Goal: Task Accomplishment & Management: Use online tool/utility

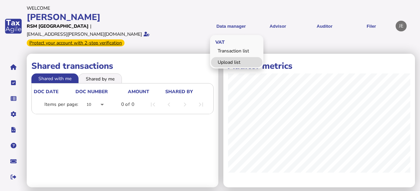
click at [230, 57] on link "Upload list" at bounding box center [236, 62] width 51 height 10
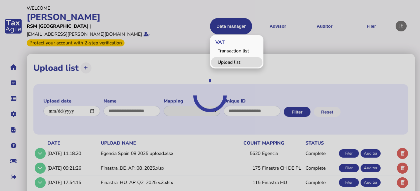
select select "**********"
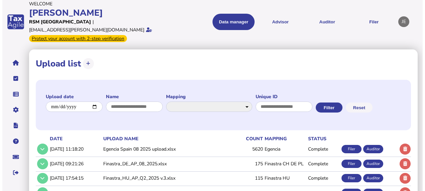
scroll to position [36, 0]
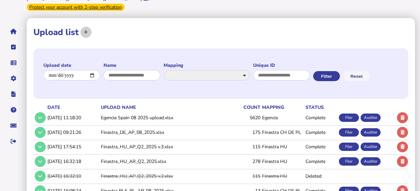
click at [87, 30] on icon at bounding box center [86, 32] width 4 height 4
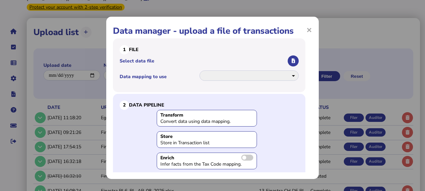
click at [244, 158] on span at bounding box center [247, 158] width 12 height 6
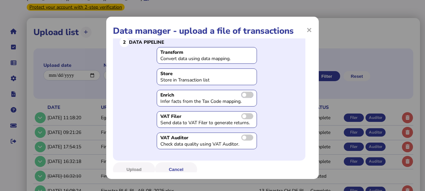
scroll to position [66, 0]
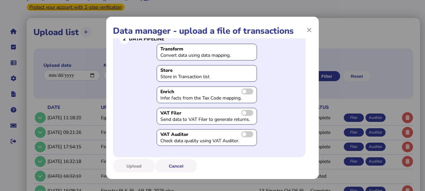
click at [243, 110] on span at bounding box center [247, 113] width 12 height 6
click at [244, 134] on span at bounding box center [247, 134] width 12 height 6
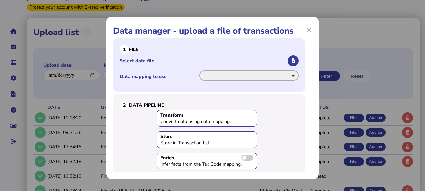
click at [281, 77] on select "**********" at bounding box center [248, 76] width 99 height 10
select select "**********"
click at [199, 71] on select "**********" at bounding box center [248, 76] width 99 height 10
click at [288, 60] on button "button" at bounding box center [293, 60] width 11 height 11
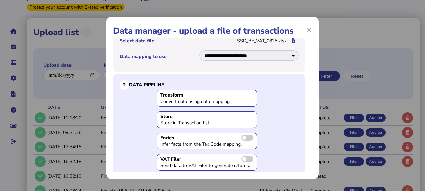
scroll to position [66, 0]
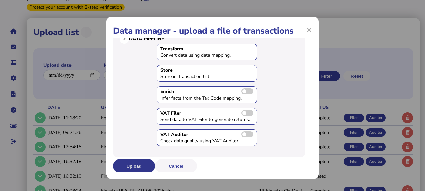
click at [136, 165] on button "Upload" at bounding box center [134, 166] width 42 height 14
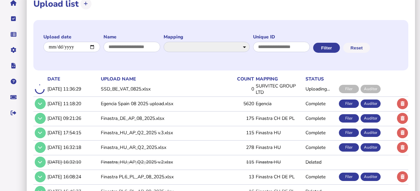
scroll to position [65, 0]
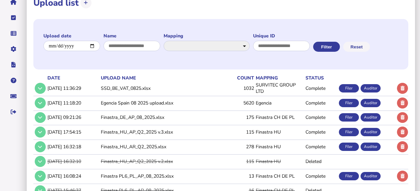
click at [368, 93] on div "Auditor" at bounding box center [371, 88] width 20 height 8
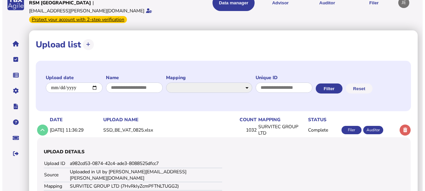
scroll to position [0, 0]
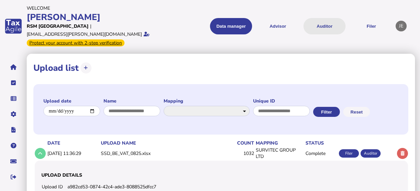
click at [321, 18] on button "Auditor" at bounding box center [325, 26] width 42 height 16
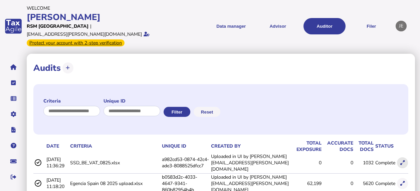
click at [404, 161] on icon at bounding box center [403, 163] width 4 height 4
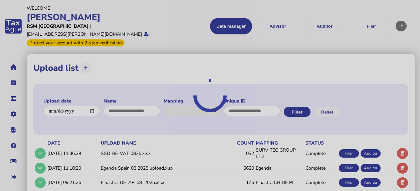
select select "**********"
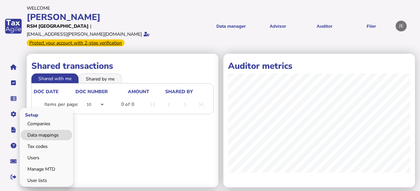
click at [44, 130] on link "Data mappings" at bounding box center [46, 135] width 51 height 10
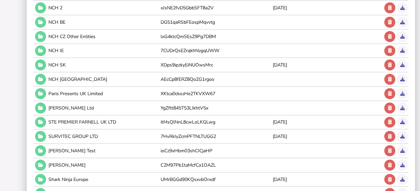
scroll to position [392, 0]
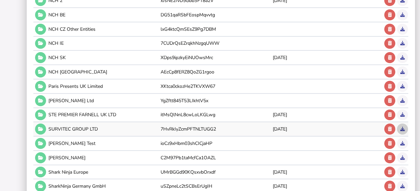
click at [405, 127] on icon at bounding box center [403, 129] width 4 height 4
click at [42, 127] on icon at bounding box center [40, 129] width 5 height 4
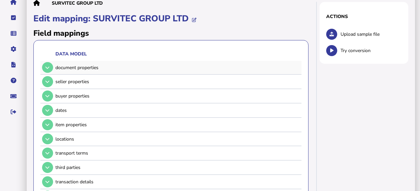
scroll to position [65, 0]
click at [47, 62] on button at bounding box center [47, 67] width 11 height 11
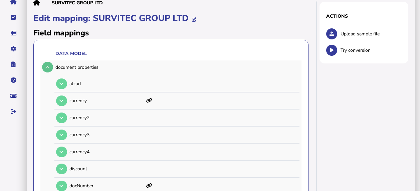
click at [46, 65] on icon at bounding box center [47, 67] width 4 height 4
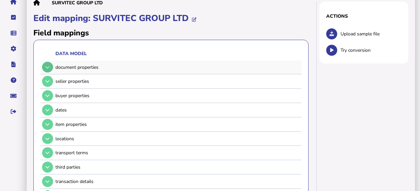
click at [46, 65] on icon at bounding box center [47, 67] width 4 height 4
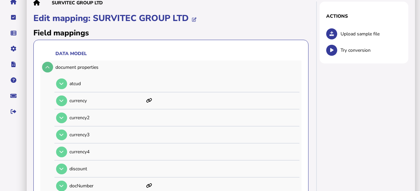
scroll to position [0, 0]
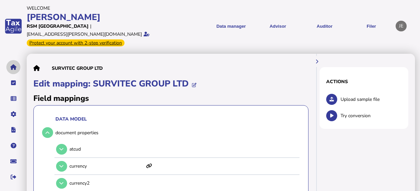
click at [14, 62] on button "navigate application pages" at bounding box center [13, 67] width 14 height 14
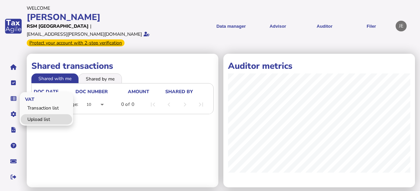
click at [38, 114] on link "Upload list" at bounding box center [46, 119] width 51 height 10
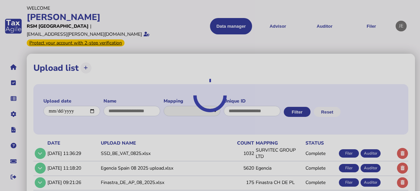
select select "**********"
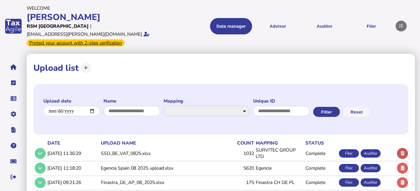
click at [402, 156] on icon at bounding box center [403, 153] width 4 height 4
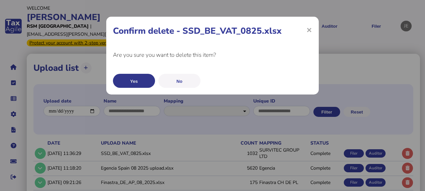
click at [137, 78] on button "Yes" at bounding box center [134, 81] width 42 height 14
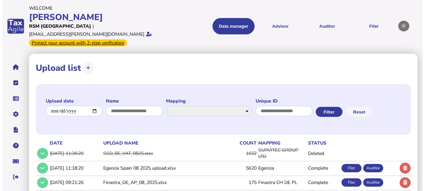
scroll to position [29, 0]
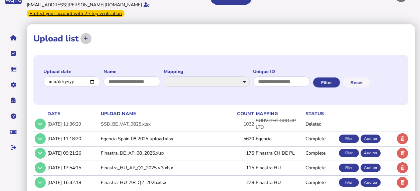
click at [86, 33] on button at bounding box center [86, 38] width 11 height 11
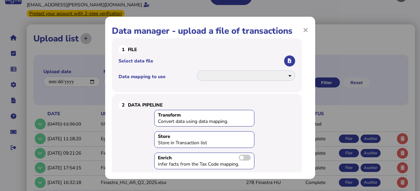
select select "**********"
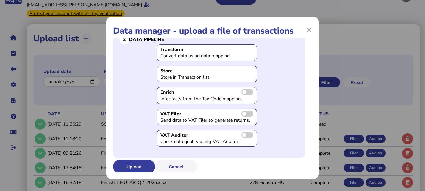
scroll to position [0, 0]
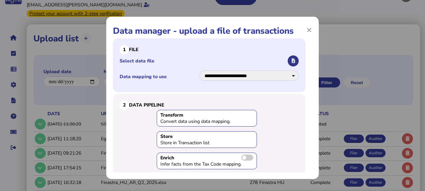
click at [292, 59] on icon "button" at bounding box center [293, 61] width 3 height 4
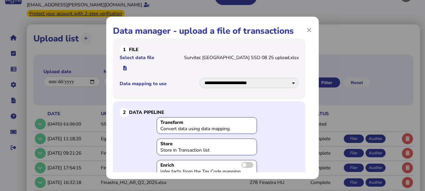
scroll to position [66, 0]
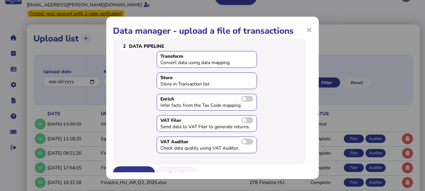
click at [135, 166] on button "Upload" at bounding box center [134, 173] width 42 height 14
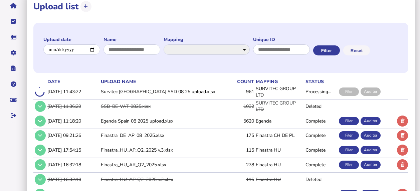
scroll to position [62, 0]
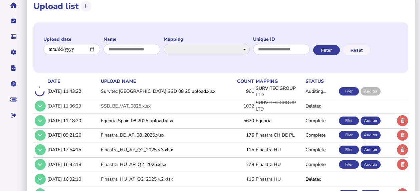
click at [348, 96] on div "Filer" at bounding box center [349, 91] width 20 height 8
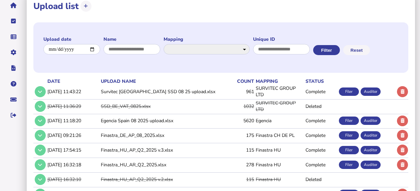
click at [366, 96] on div "Auditor" at bounding box center [371, 92] width 20 height 8
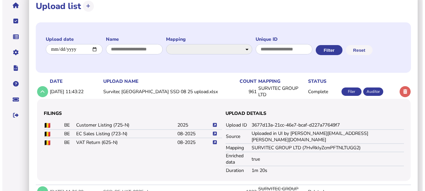
scroll to position [0, 0]
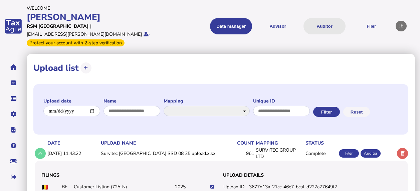
click at [318, 20] on button "Auditor" at bounding box center [325, 26] width 42 height 16
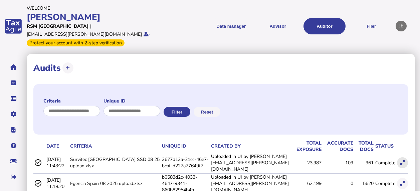
click at [404, 161] on icon at bounding box center [403, 163] width 4 height 4
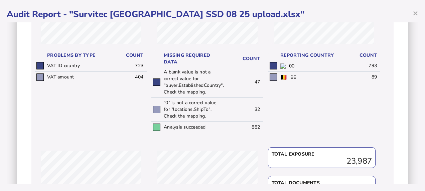
scroll to position [150, 0]
